Goal: Check status

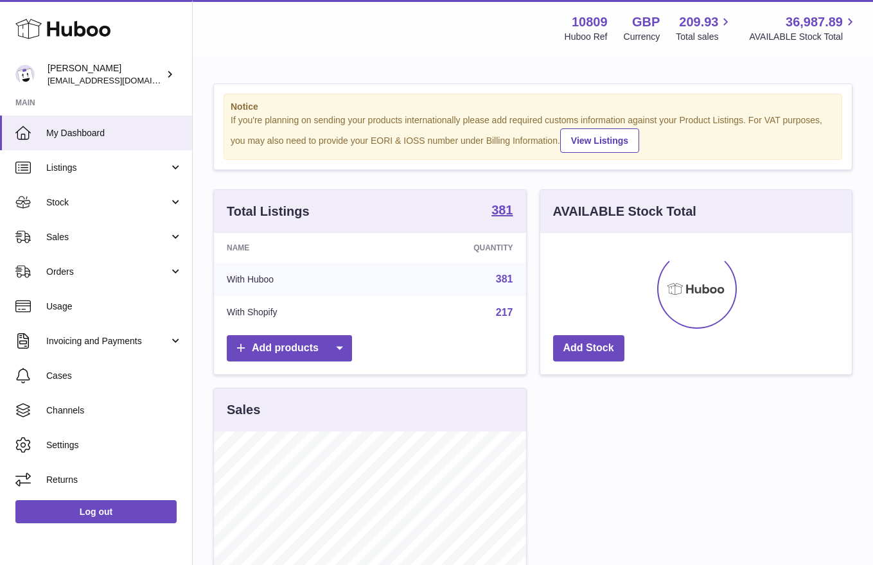
scroll to position [200, 311]
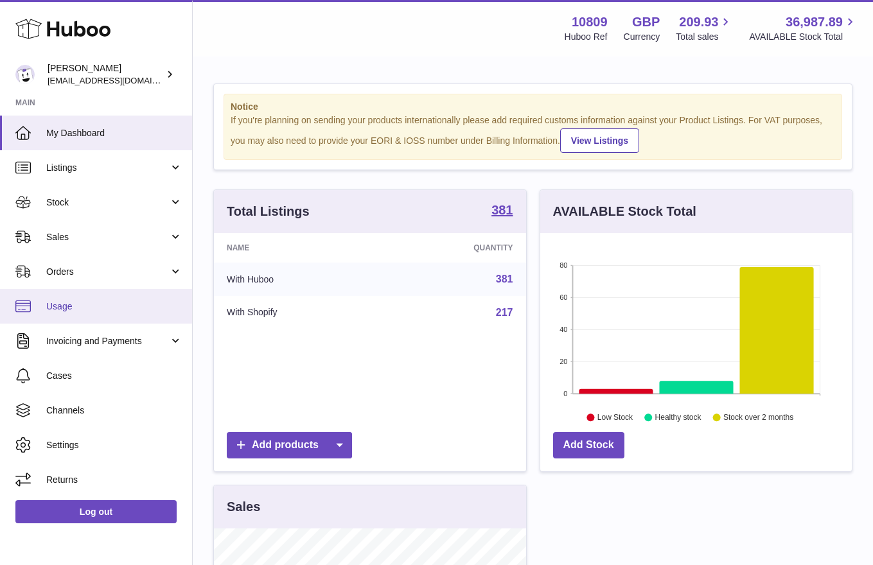
click at [60, 308] on span "Usage" at bounding box center [114, 306] width 136 height 12
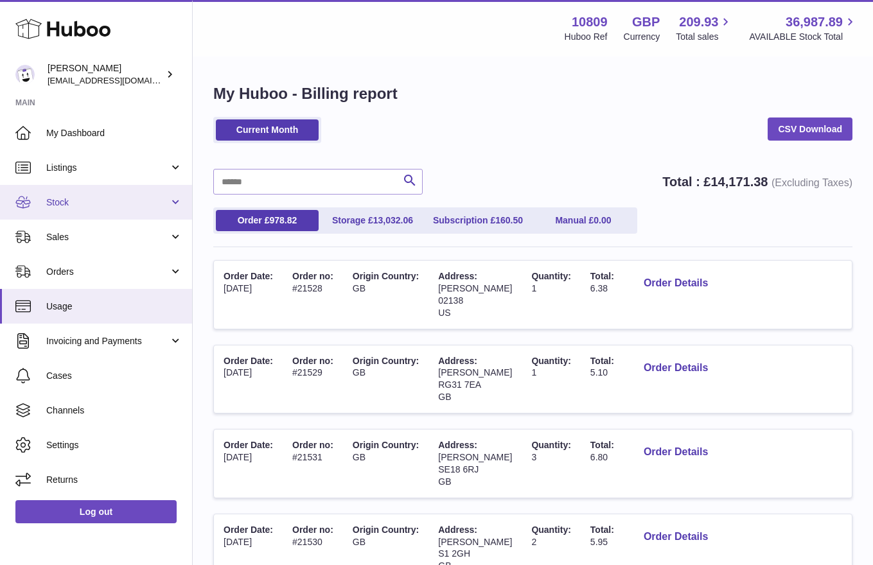
click at [97, 186] on link "Stock" at bounding box center [96, 202] width 192 height 35
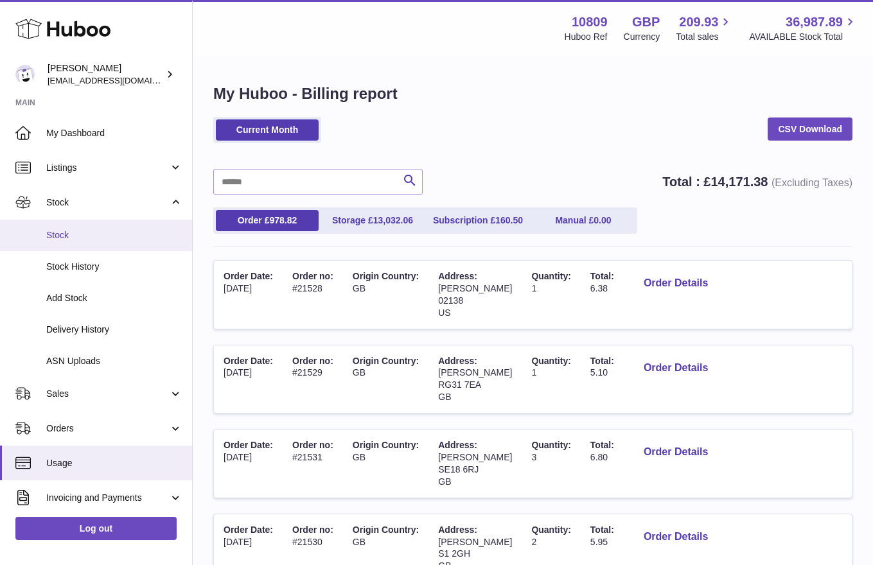
click at [83, 223] on link "Stock" at bounding box center [96, 235] width 192 height 31
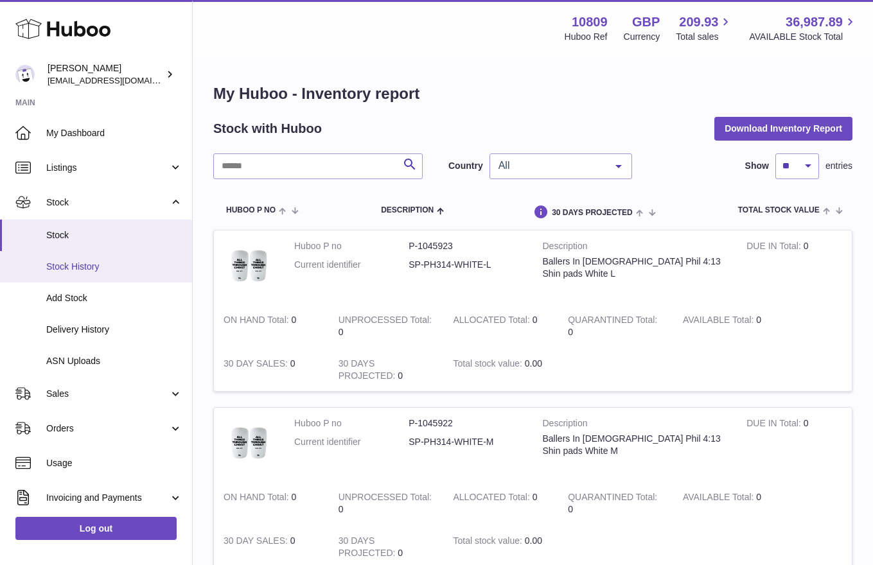
click at [85, 273] on link "Stock History" at bounding box center [96, 266] width 192 height 31
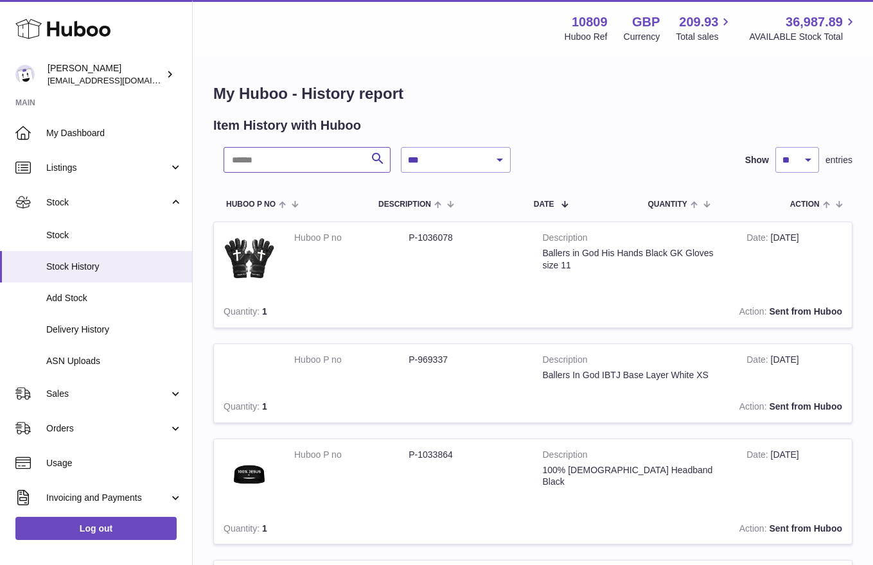
click at [312, 170] on input "text" at bounding box center [306, 160] width 167 height 26
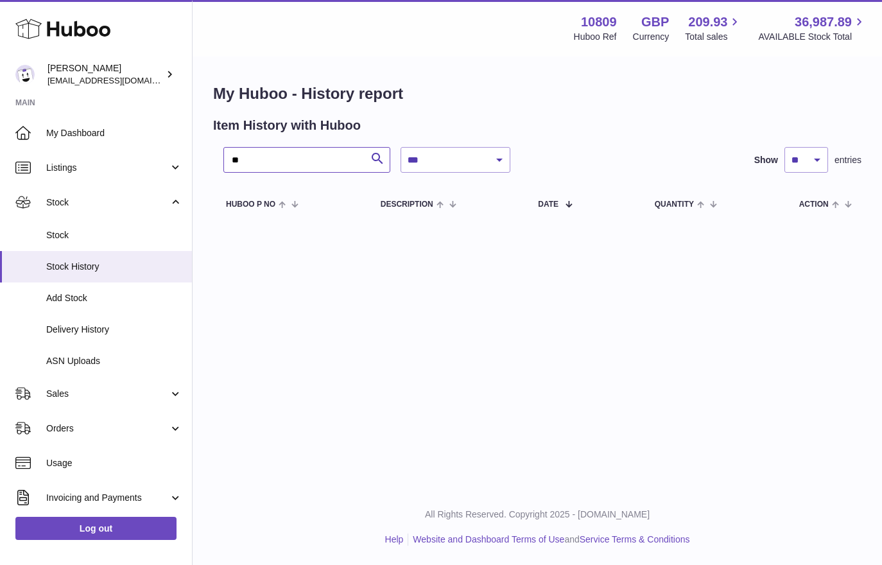
type input "*"
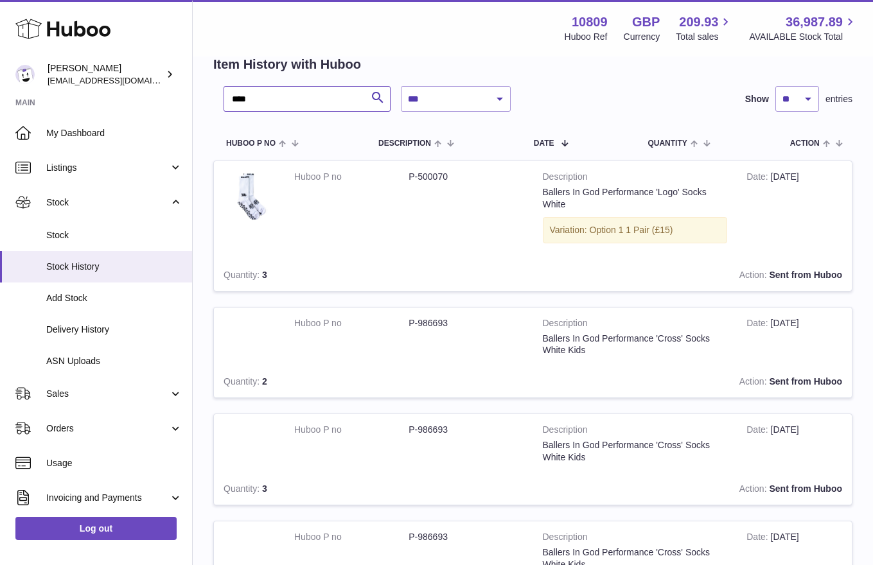
scroll to position [86, 0]
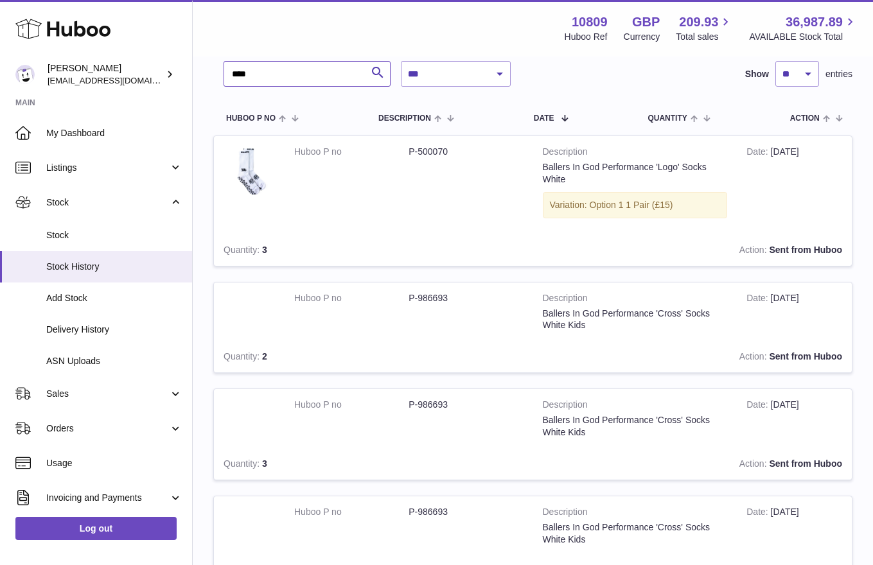
type input "****"
drag, startPoint x: 582, startPoint y: 298, endPoint x: 655, endPoint y: 320, distance: 76.0
click at [655, 320] on td "Description Ballers In God Performance 'Cross' Socks White Kids" at bounding box center [635, 312] width 204 height 59
click at [630, 331] on td "Description Ballers In God Performance 'Cross' Socks White Kids" at bounding box center [635, 312] width 204 height 59
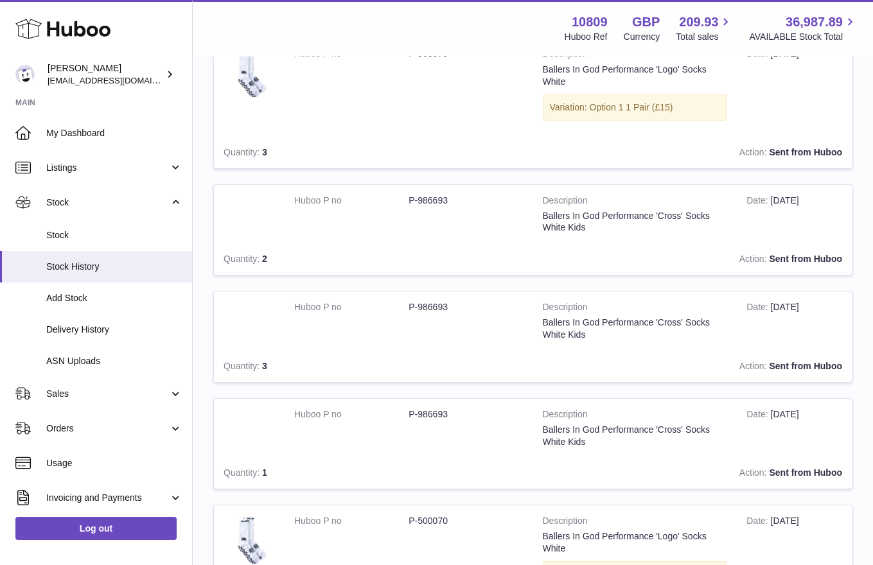
scroll to position [214, 0]
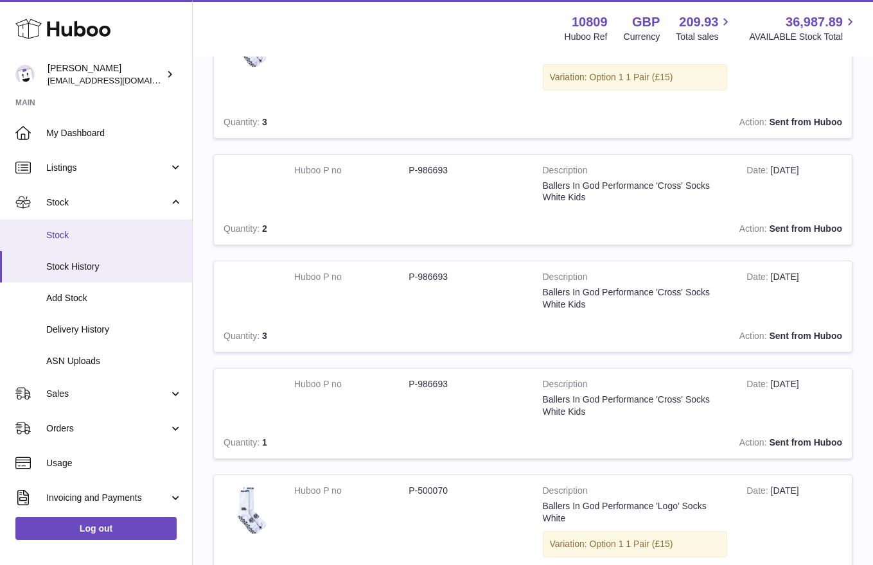
click at [63, 239] on span "Stock" at bounding box center [114, 235] width 136 height 12
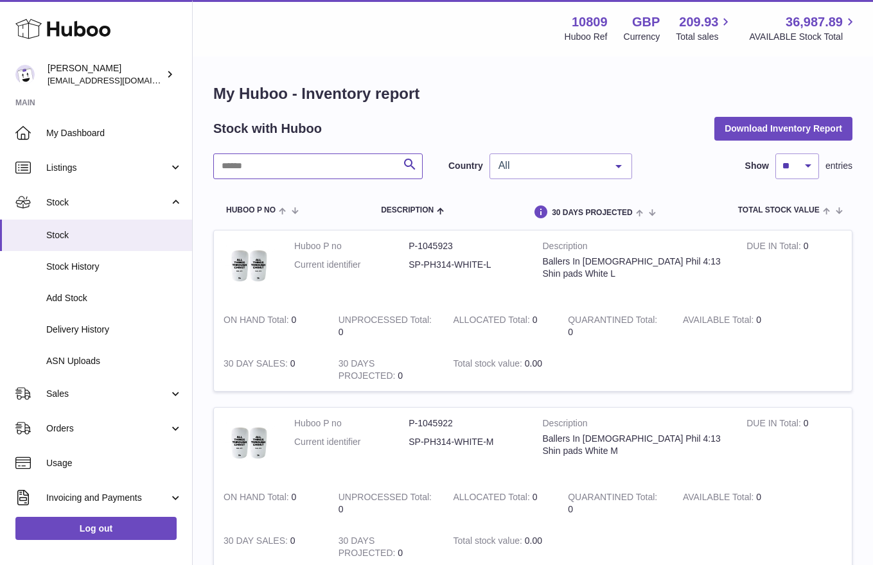
click at [270, 170] on input "text" at bounding box center [317, 166] width 209 height 26
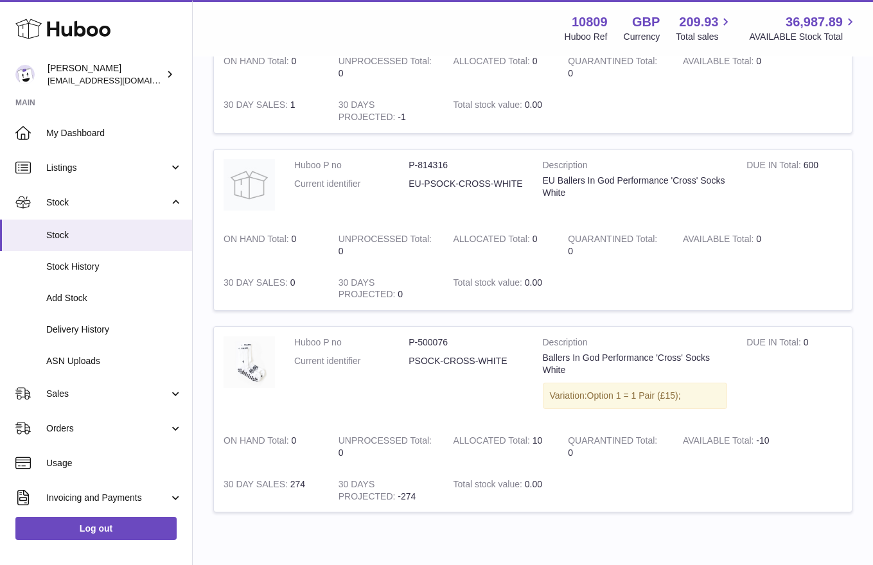
scroll to position [500, 0]
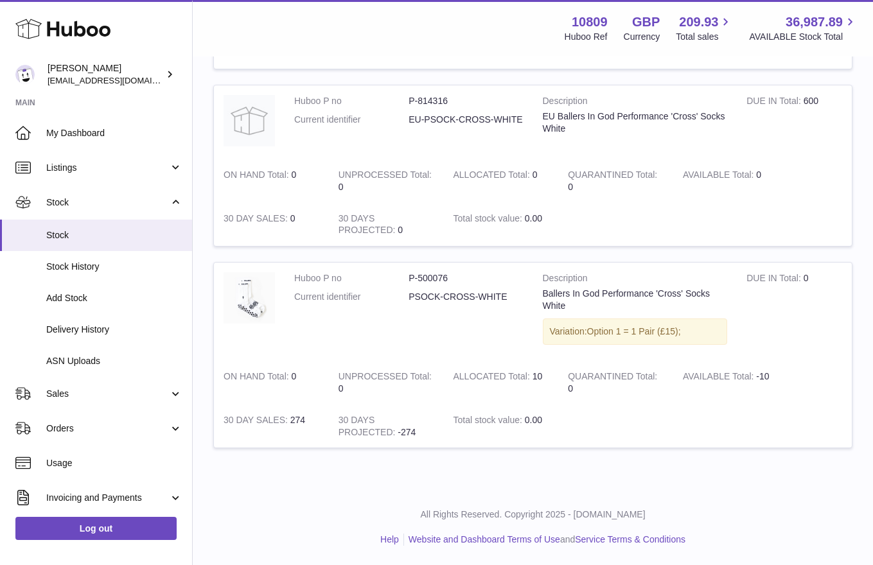
type input "**********"
drag, startPoint x: 437, startPoint y: 296, endPoint x: 534, endPoint y: 302, distance: 97.2
click at [534, 302] on tr "Huboo P no P-500076 Current identifier PSOCK-CROSS-WHITE Description Ballers In…" at bounding box center [532, 355] width 639 height 186
click at [523, 302] on td "Huboo P no P-500076 Current identifier PSOCK-CROSS-WHITE" at bounding box center [408, 312] width 248 height 98
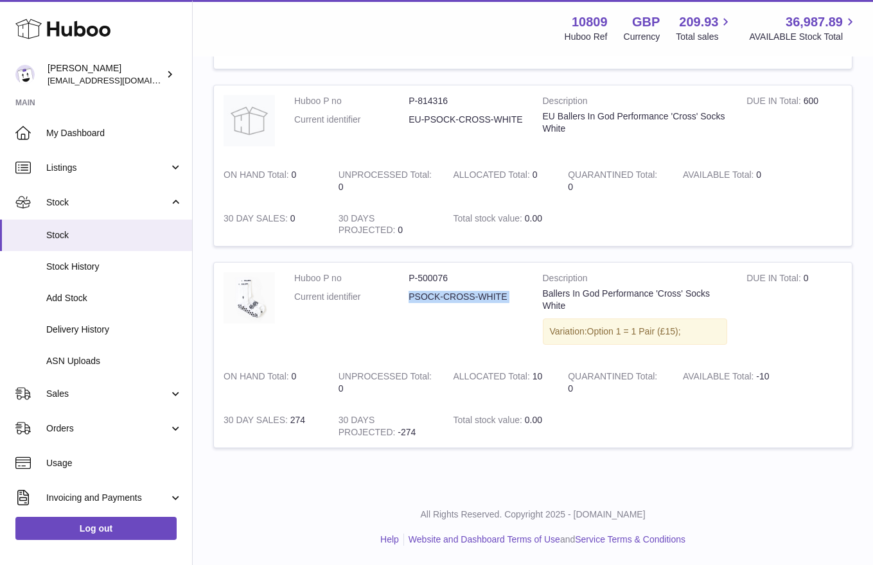
click at [523, 302] on td "Huboo P no P-500076 Current identifier PSOCK-CROSS-WHITE" at bounding box center [408, 312] width 248 height 98
click at [483, 346] on td "Huboo P no P-500076 Current identifier PSOCK-CROSS-WHITE" at bounding box center [408, 312] width 248 height 98
click at [490, 380] on strong "ALLOCATED Total" at bounding box center [492, 377] width 79 height 13
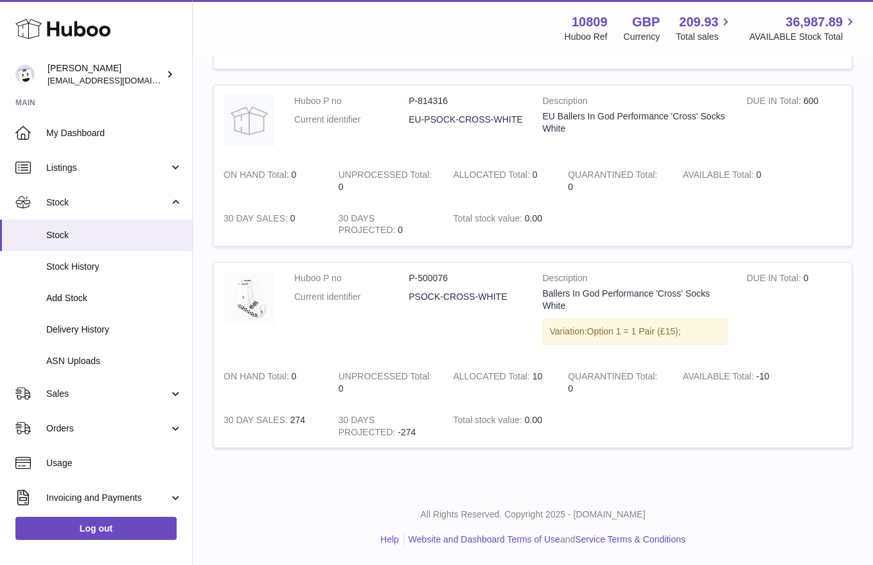
click at [279, 419] on strong "30 DAY SALES" at bounding box center [256, 421] width 67 height 13
click at [295, 418] on td "30 DAY SALES 274" at bounding box center [271, 427] width 115 height 44
click at [331, 377] on td "UNPROCESSED Total 0" at bounding box center [386, 383] width 115 height 44
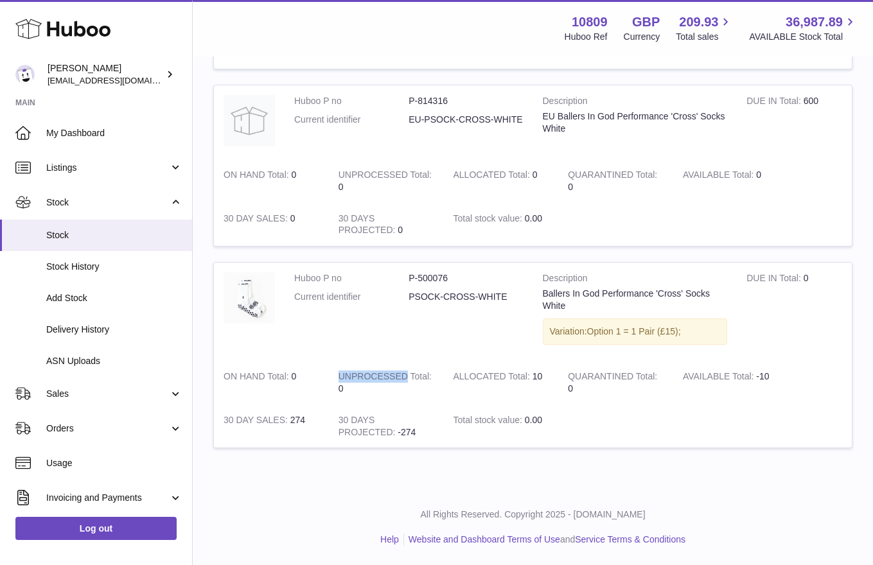
click at [331, 377] on td "UNPROCESSED Total 0" at bounding box center [386, 383] width 115 height 44
click at [415, 347] on td "Huboo P no P-500076 Current identifier PSOCK-CROSS-WHITE" at bounding box center [408, 312] width 248 height 98
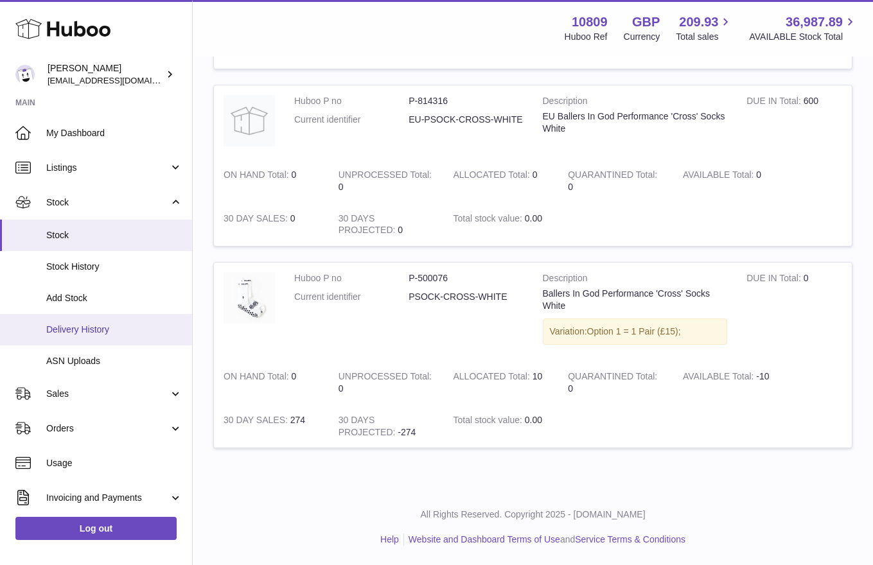
click at [97, 326] on span "Delivery History" at bounding box center [114, 330] width 136 height 12
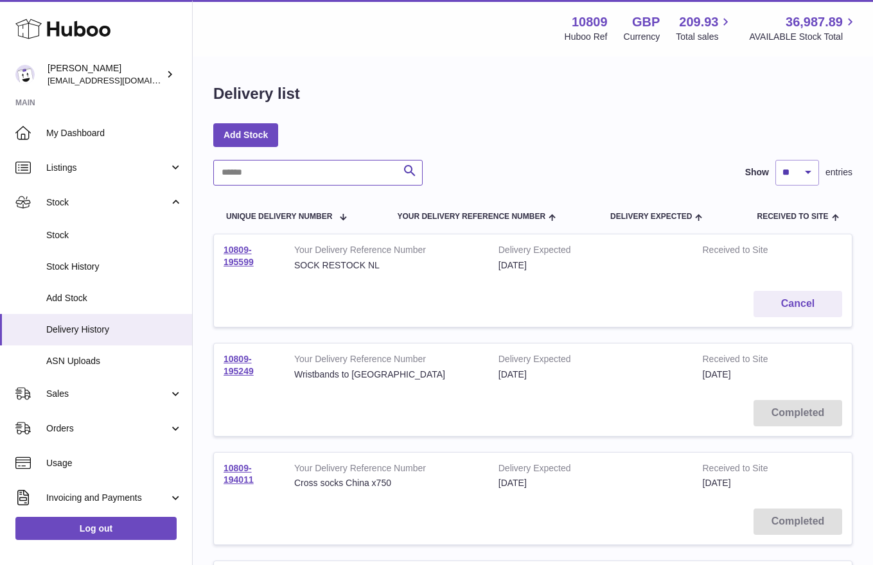
click at [282, 166] on input "text" at bounding box center [317, 173] width 209 height 26
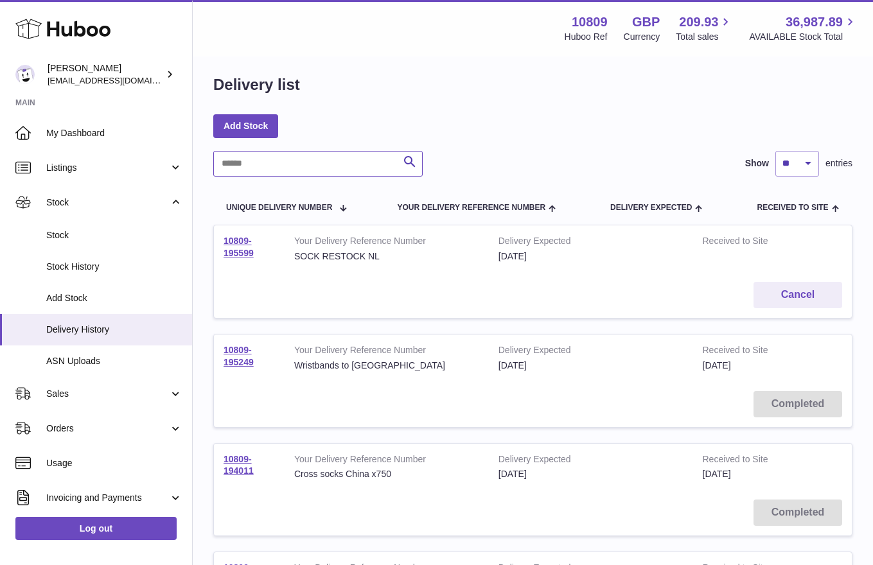
scroll to position [22, 0]
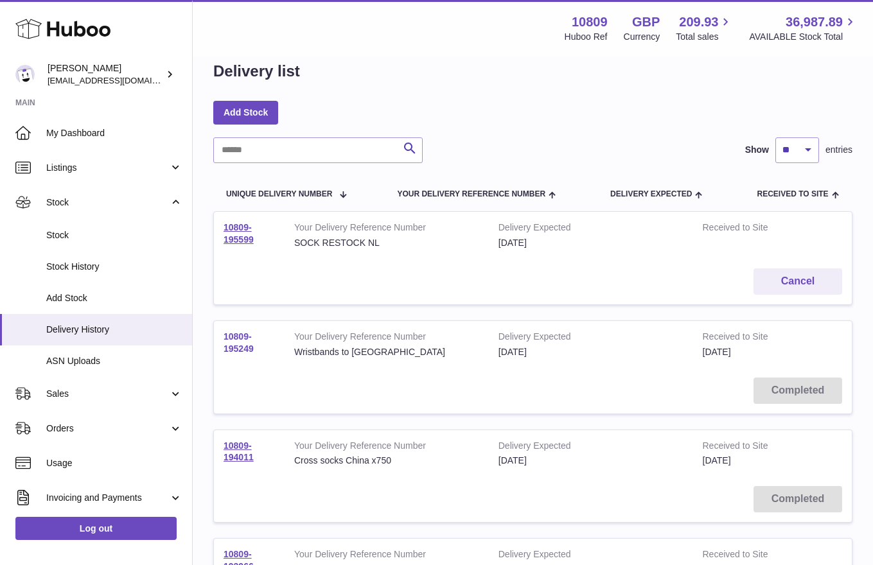
click at [243, 347] on link "10809-195249" at bounding box center [238, 342] width 30 height 22
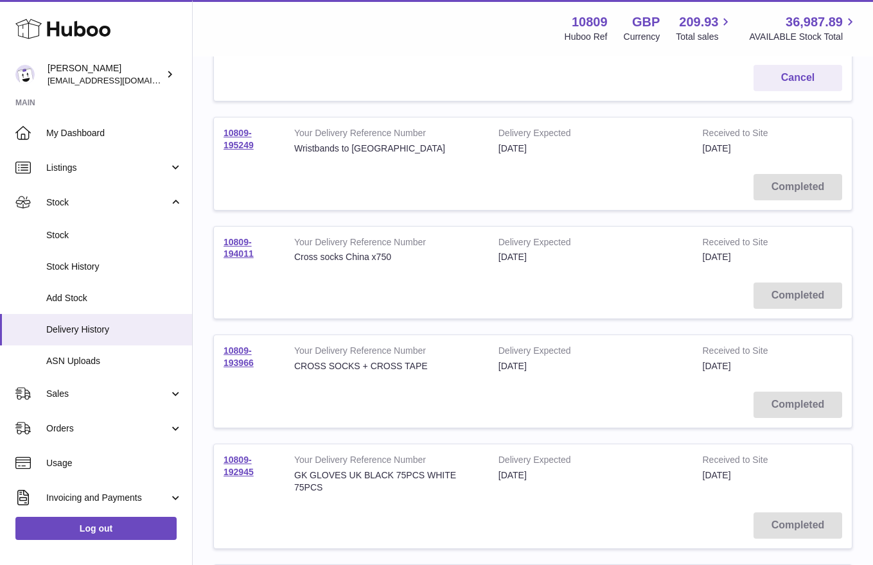
scroll to position [286, 0]
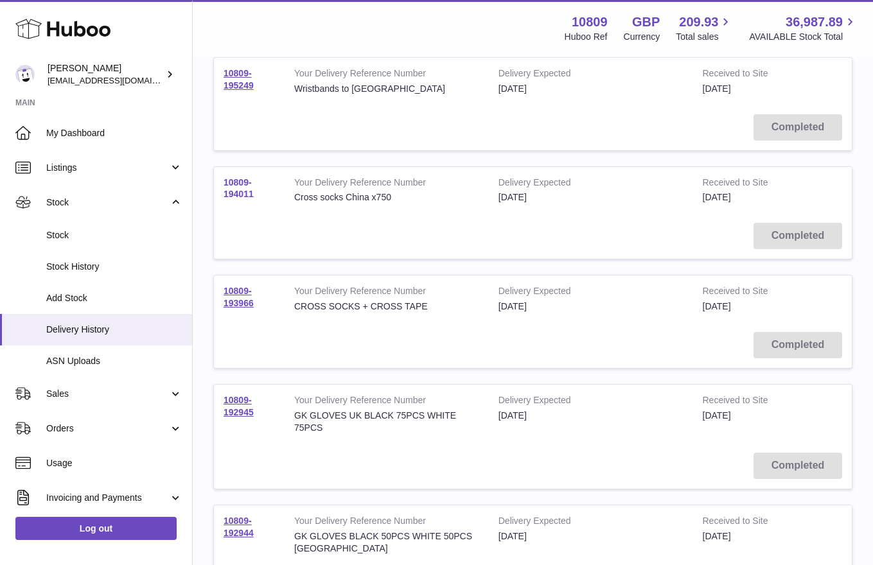
click at [242, 194] on link "10809-194011" at bounding box center [238, 188] width 30 height 22
click at [92, 268] on span "Stock History" at bounding box center [114, 267] width 136 height 12
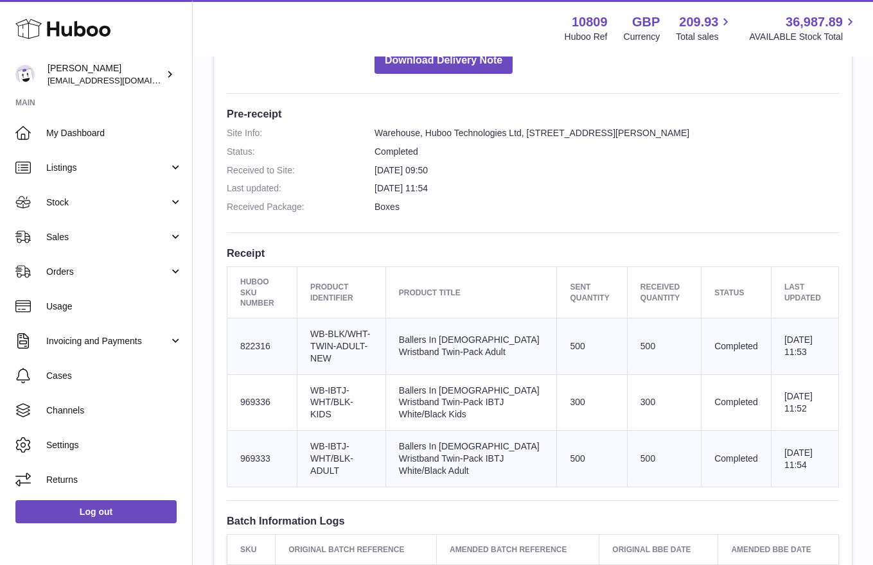
scroll to position [335, 0]
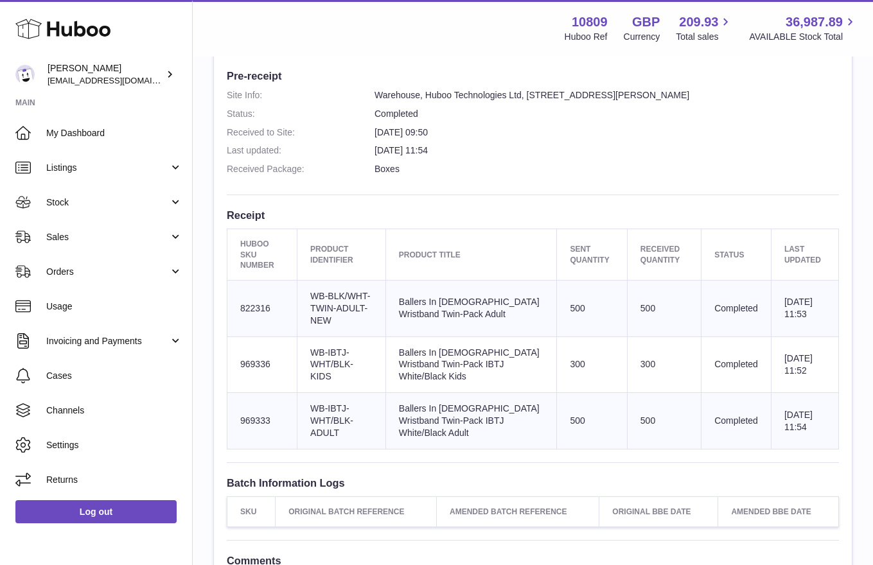
drag, startPoint x: 339, startPoint y: 288, endPoint x: 451, endPoint y: 320, distance: 116.2
click at [451, 320] on tr "Huboo SKU Number 822316 Client Identifier WB-BLK/WHT-TWIN-ADULT-NEW Product tit…" at bounding box center [532, 308] width 611 height 57
click at [439, 318] on td "Product title Ballers In God Wristband Twin-Pack Adult" at bounding box center [470, 308] width 171 height 57
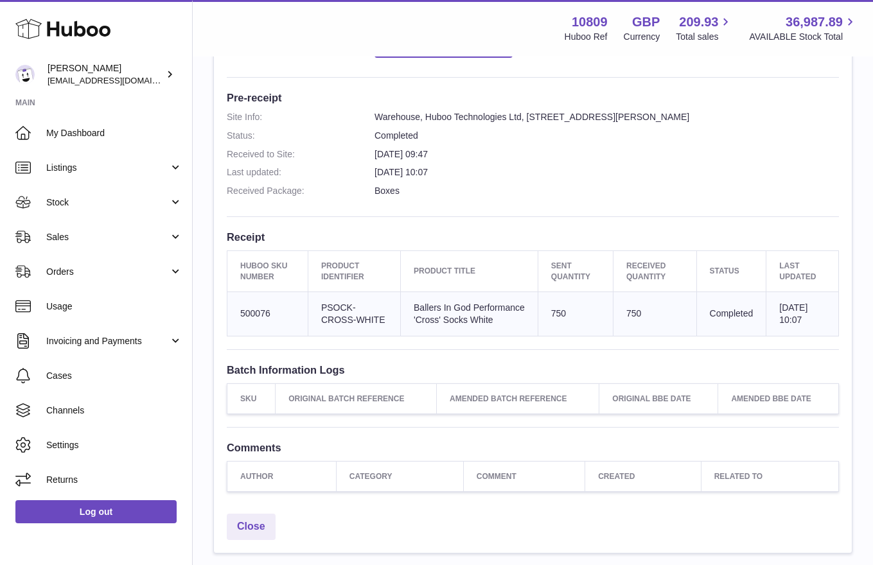
scroll to position [320, 0]
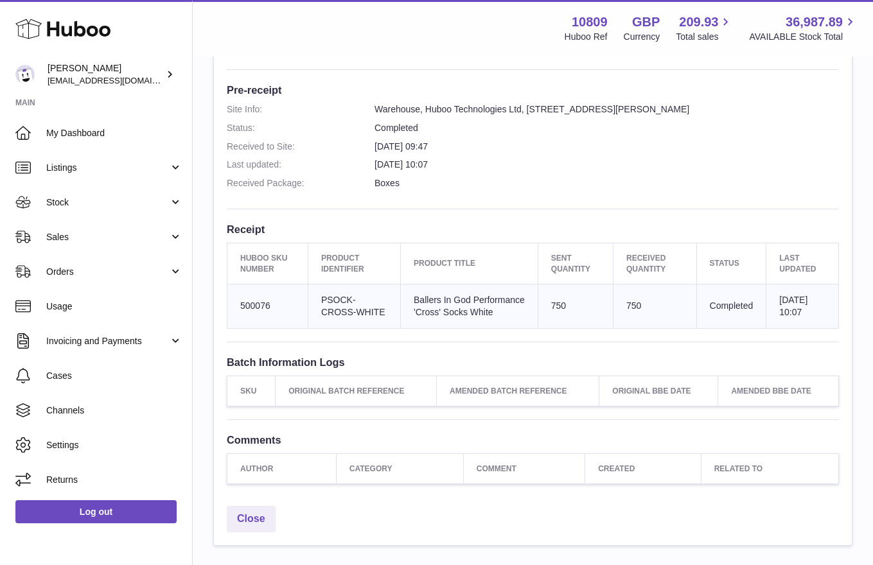
drag, startPoint x: 373, startPoint y: 318, endPoint x: 580, endPoint y: 321, distance: 207.4
click at [582, 322] on tr "Huboo SKU Number 500076 Client Identifier PSOCK-CROSS-WHITE Product title Balle…" at bounding box center [532, 306] width 611 height 44
click at [578, 318] on td "Sent Quantity 750" at bounding box center [574, 306] width 75 height 44
click at [623, 313] on td "750" at bounding box center [654, 306] width 83 height 44
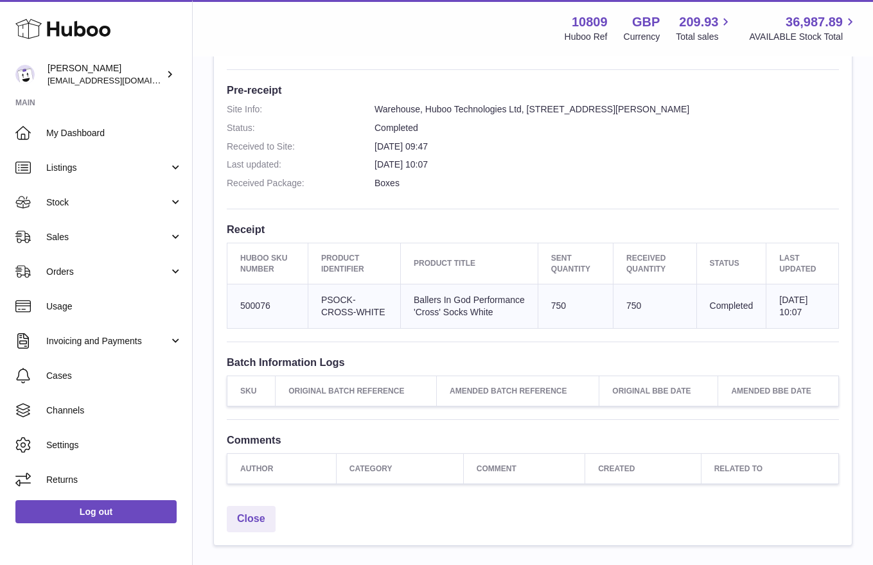
click at [623, 313] on td "750" at bounding box center [654, 306] width 83 height 44
click at [546, 315] on td "Sent Quantity 750" at bounding box center [574, 306] width 75 height 44
click at [632, 306] on td "750" at bounding box center [654, 306] width 83 height 44
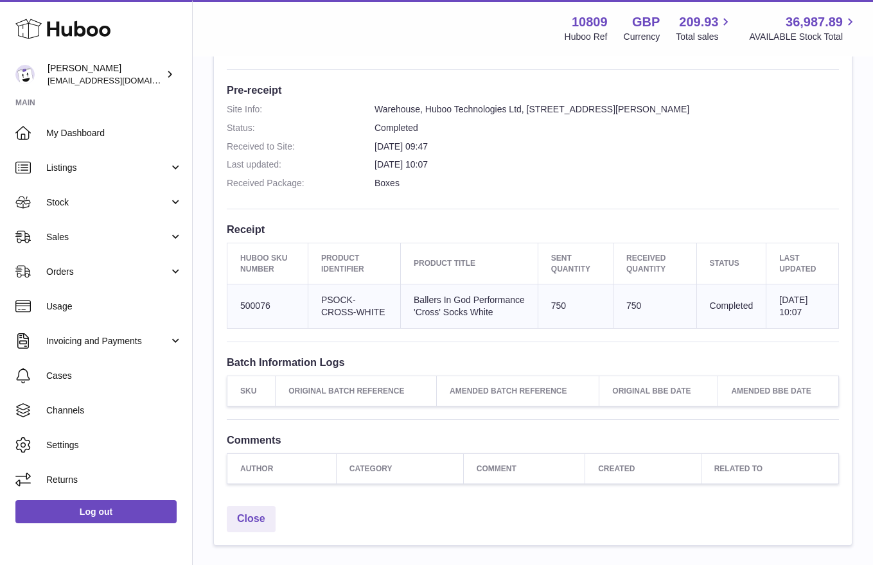
click at [632, 306] on td "750" at bounding box center [654, 306] width 83 height 44
click at [483, 315] on td "Product title Ballers In God Performance 'Cross' Socks White" at bounding box center [469, 306] width 137 height 44
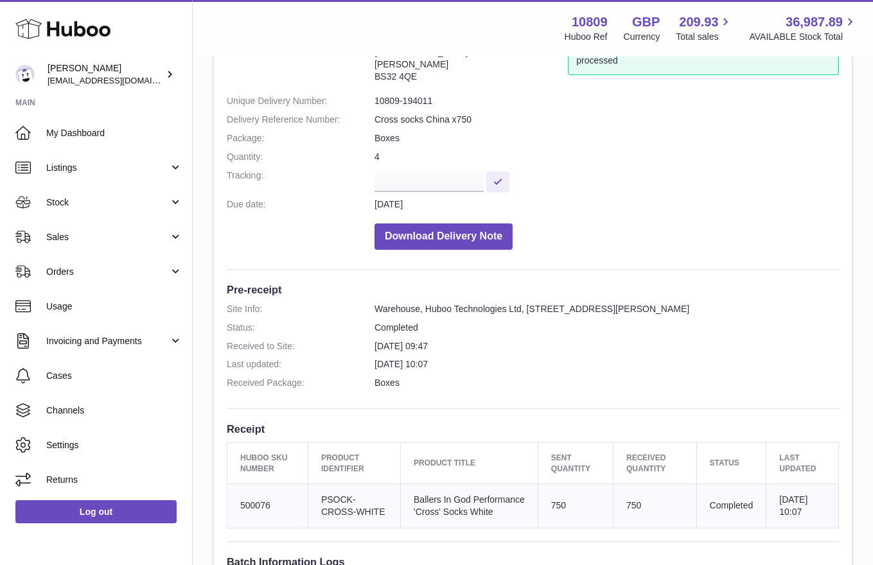
scroll to position [119, 0]
click at [408, 348] on dd "8th Apr 2025 09:47" at bounding box center [606, 348] width 464 height 12
click at [356, 318] on dl "Site Info: Warehouse, Huboo Technologies Ltd, Unit 2 Interplex 16 Ash Ridge Rd.…" at bounding box center [533, 350] width 612 height 92
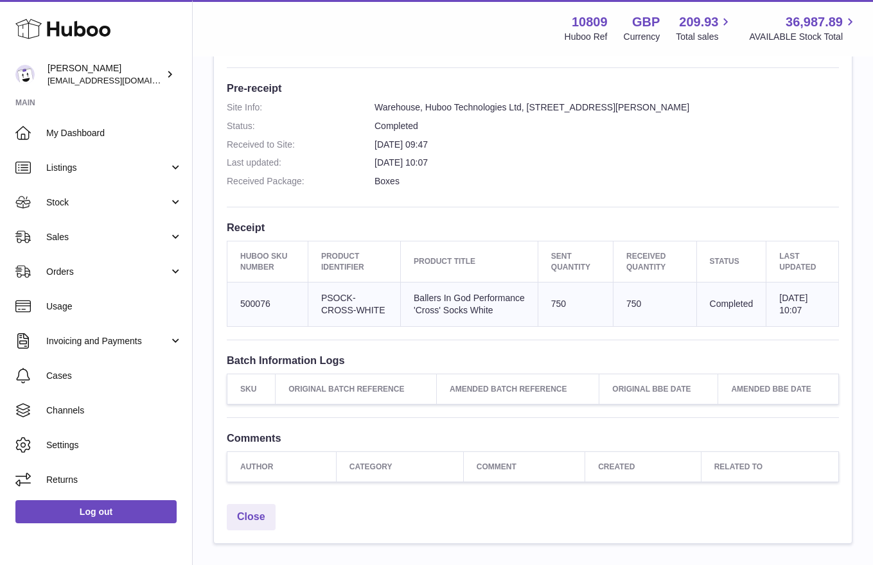
scroll to position [324, 0]
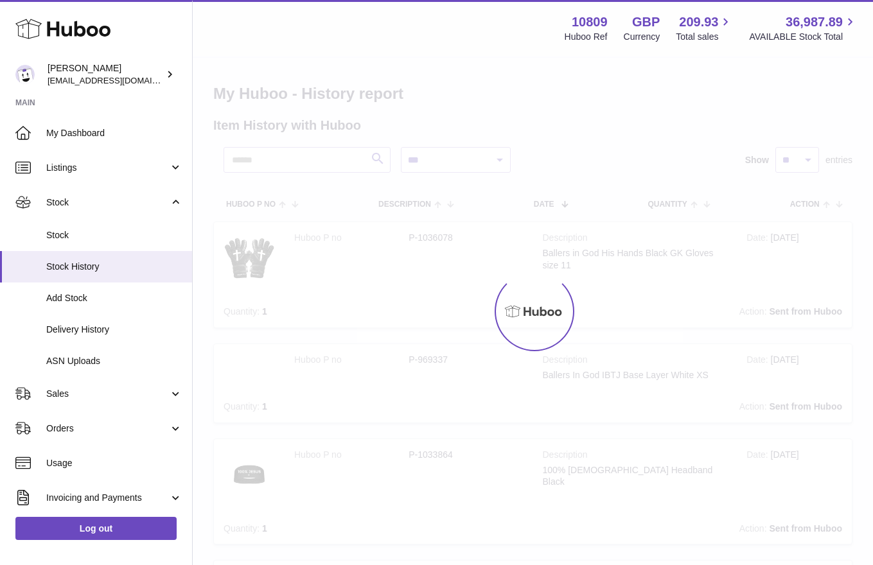
click at [98, 247] on link "Stock" at bounding box center [96, 235] width 192 height 31
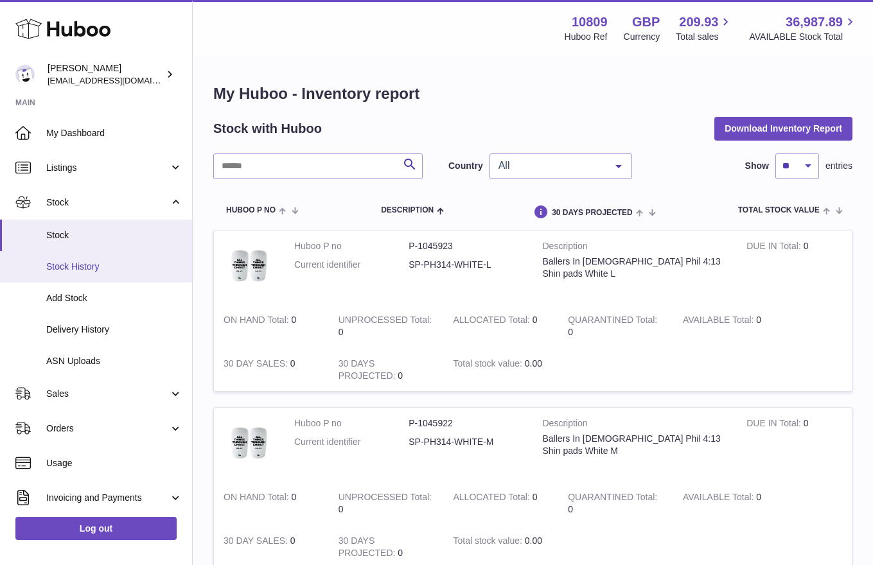
click at [94, 266] on span "Stock History" at bounding box center [114, 267] width 136 height 12
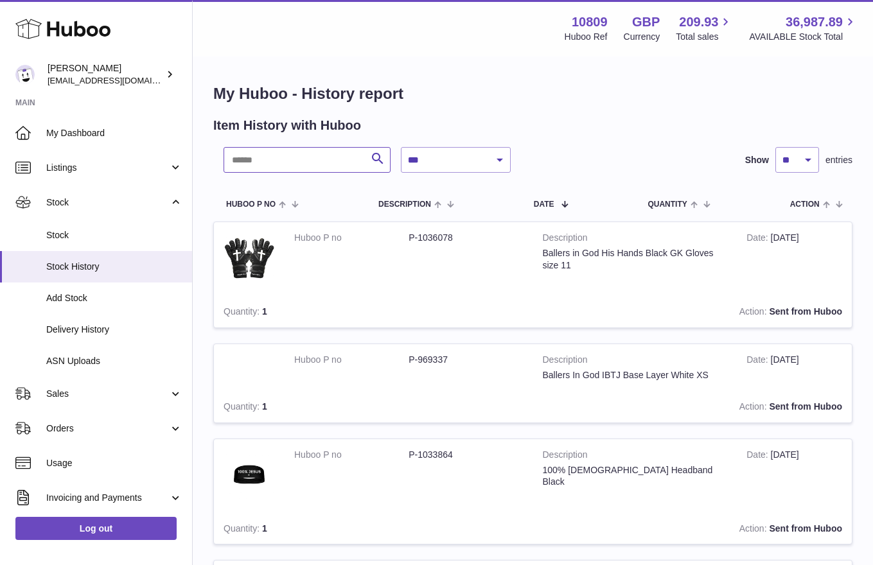
click at [281, 160] on input "text" at bounding box center [306, 160] width 167 height 26
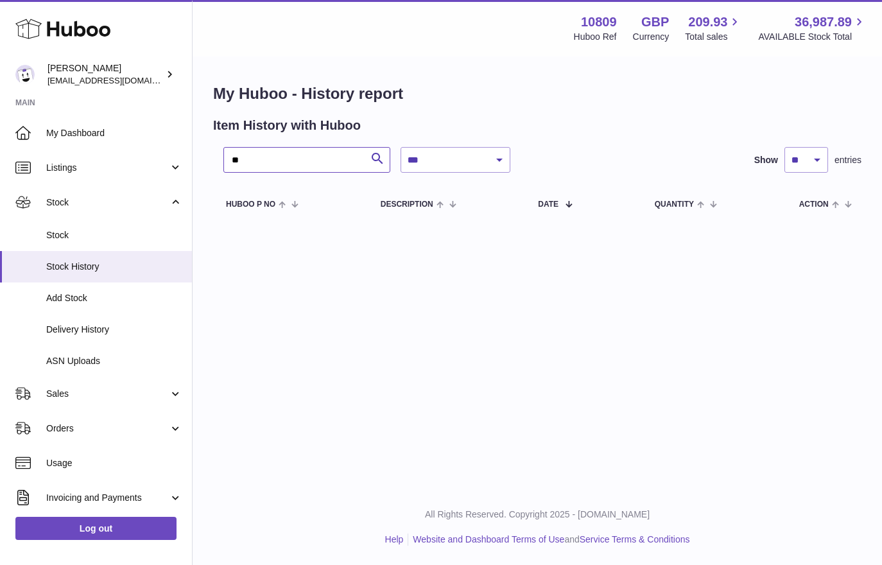
type input "*"
